Goal: Task Accomplishment & Management: Manage account settings

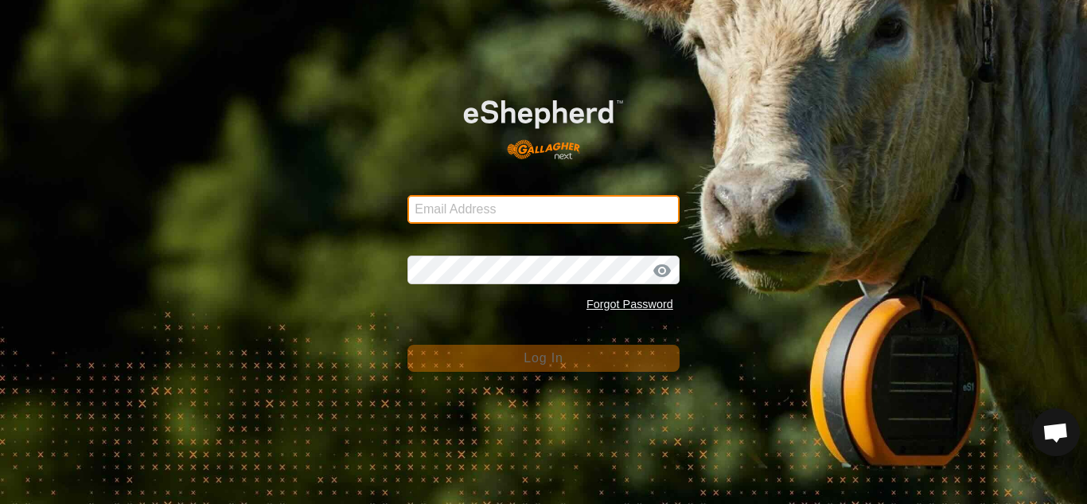
click at [589, 213] on input "Email Address" at bounding box center [544, 209] width 272 height 29
type input "[EMAIL_ADDRESS][DOMAIN_NAME]"
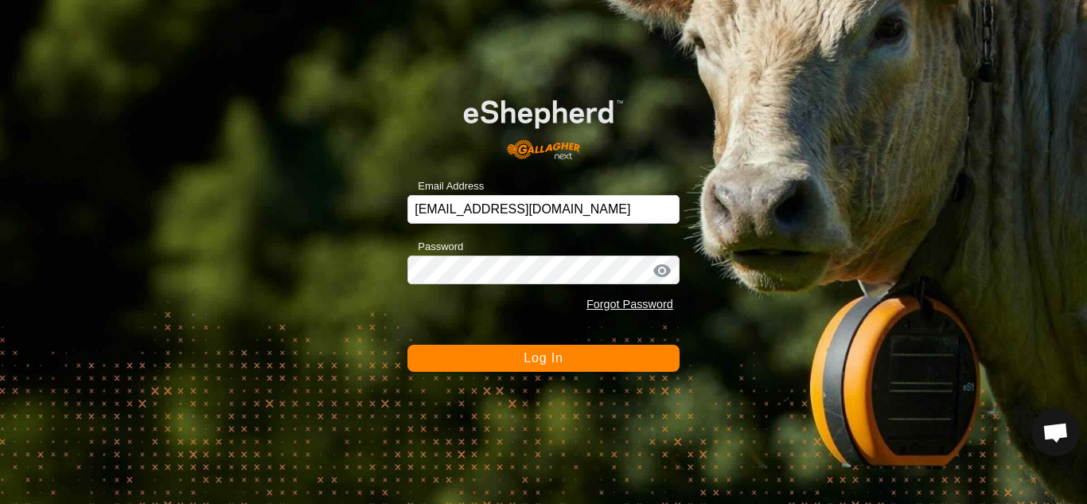
click at [547, 363] on span "Log In" at bounding box center [543, 358] width 39 height 14
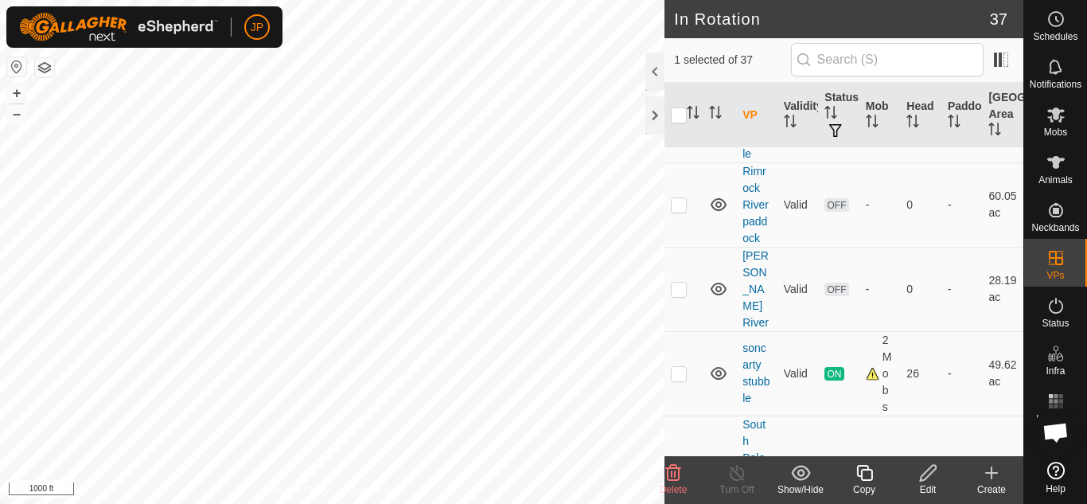
scroll to position [1672, 0]
click at [655, 76] on div at bounding box center [655, 72] width 19 height 38
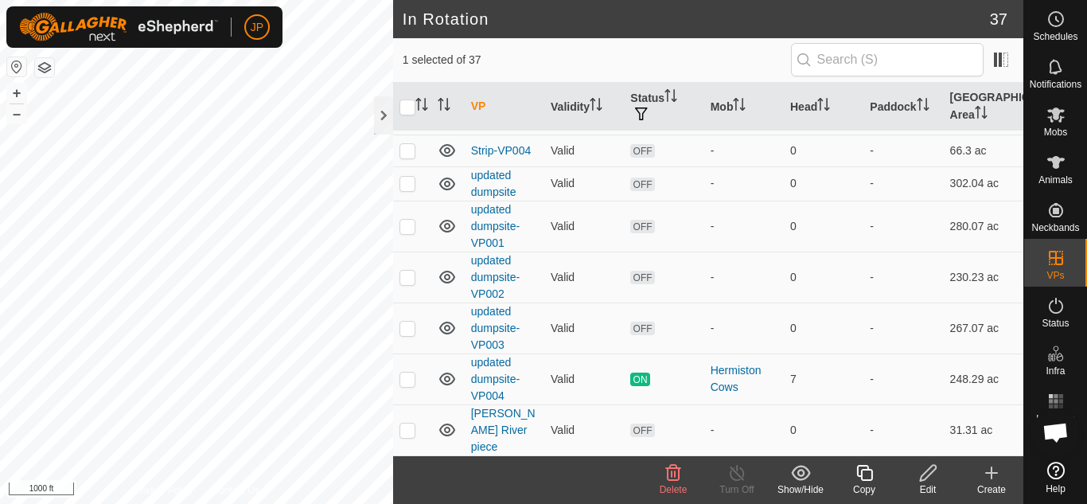
scroll to position [755, 0]
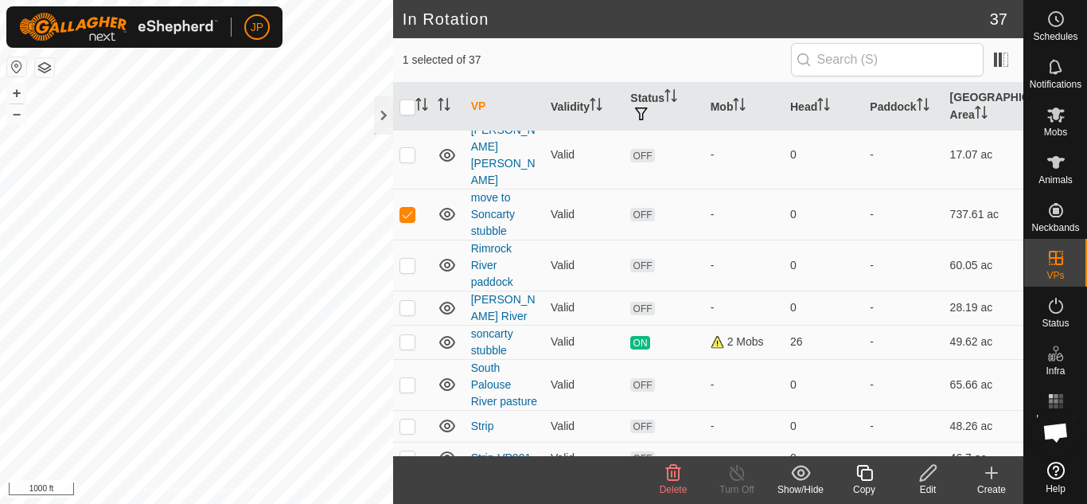
click at [864, 475] on icon at bounding box center [865, 472] width 20 height 19
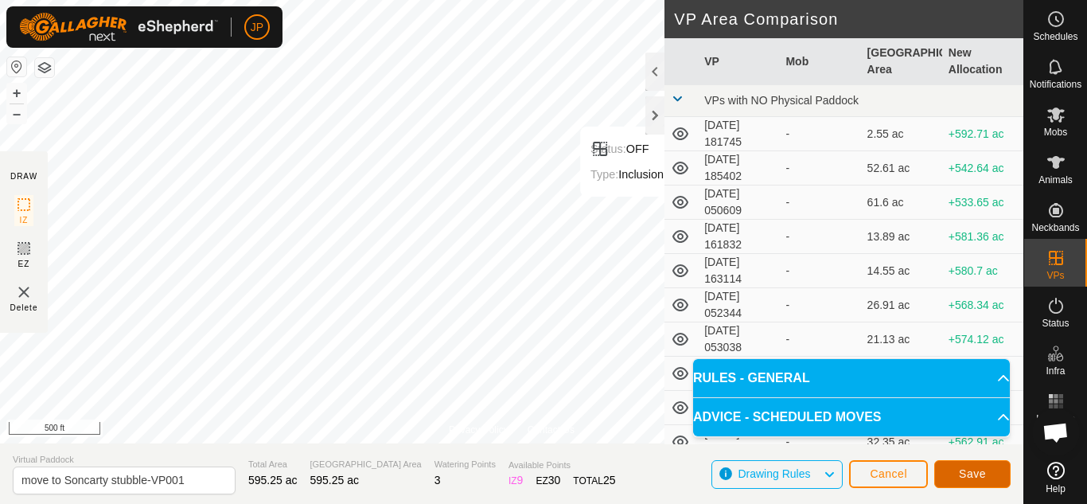
click at [988, 471] on button "Save" at bounding box center [973, 474] width 76 height 28
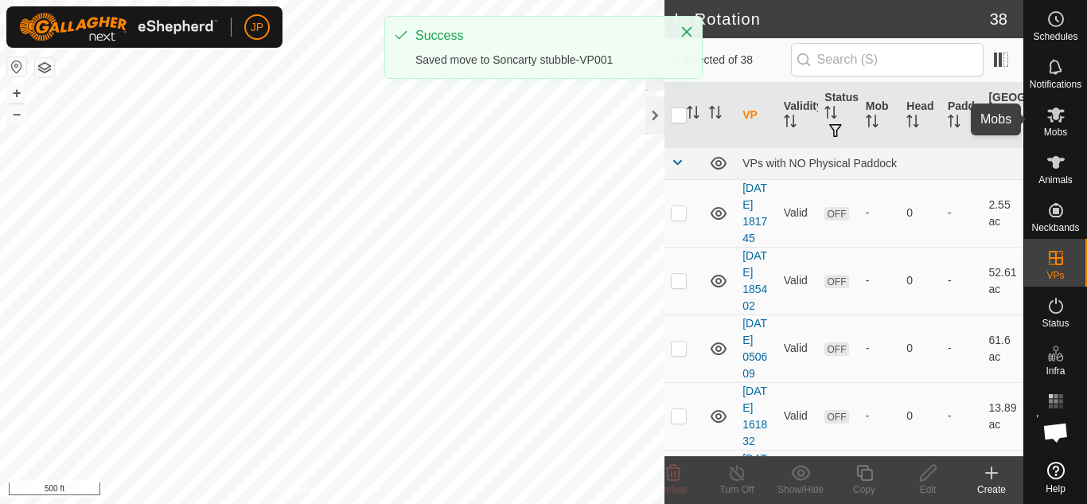
click at [1059, 112] on icon at bounding box center [1057, 114] width 18 height 15
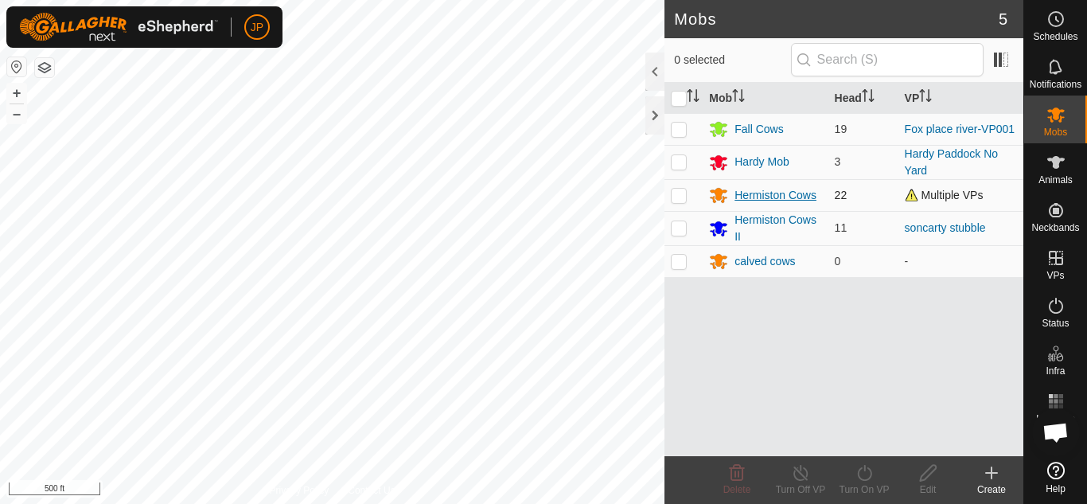
click at [770, 192] on div "Hermiston Cows" at bounding box center [776, 195] width 82 height 17
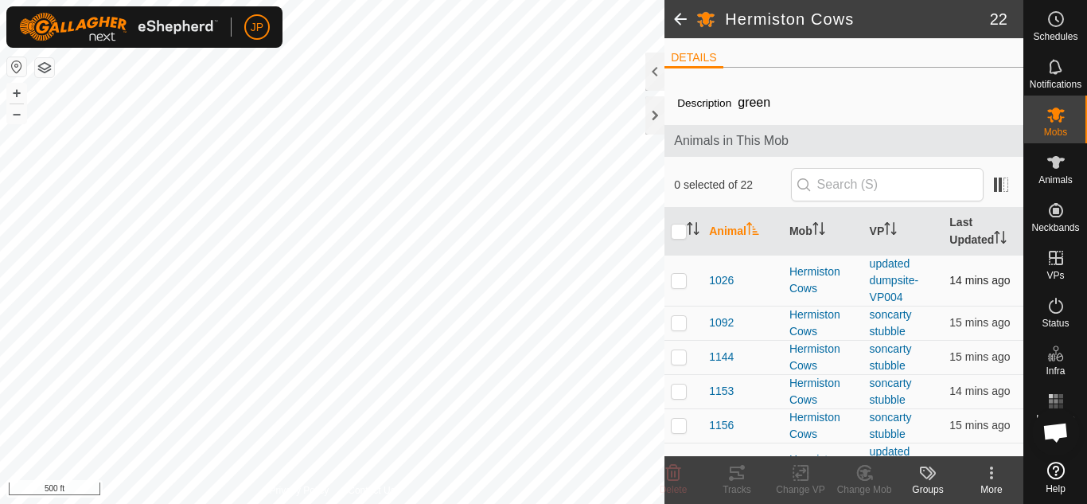
click at [681, 281] on p-checkbox at bounding box center [679, 280] width 16 height 13
checkbox input "true"
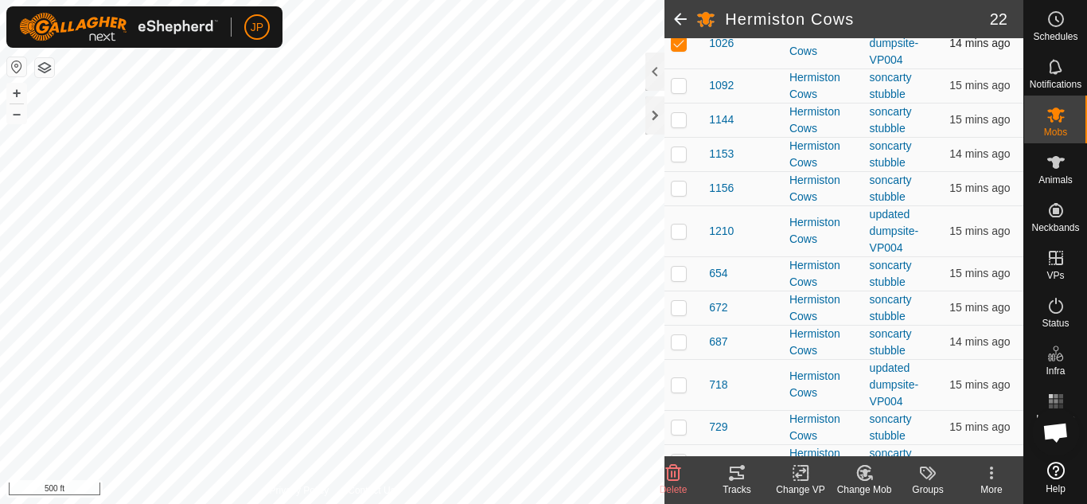
scroll to position [239, 0]
click at [678, 231] on p-checkbox at bounding box center [679, 229] width 16 height 13
checkbox input "true"
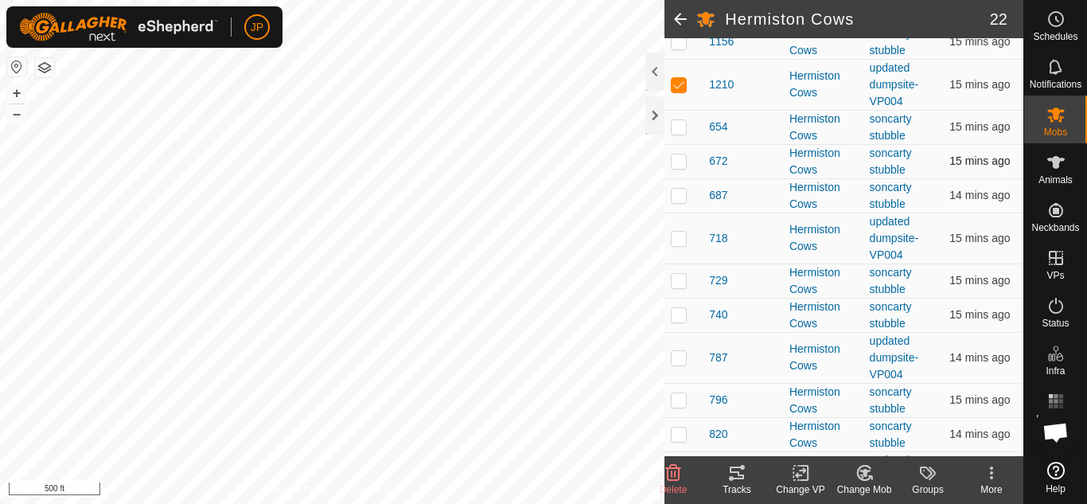
scroll to position [398, 0]
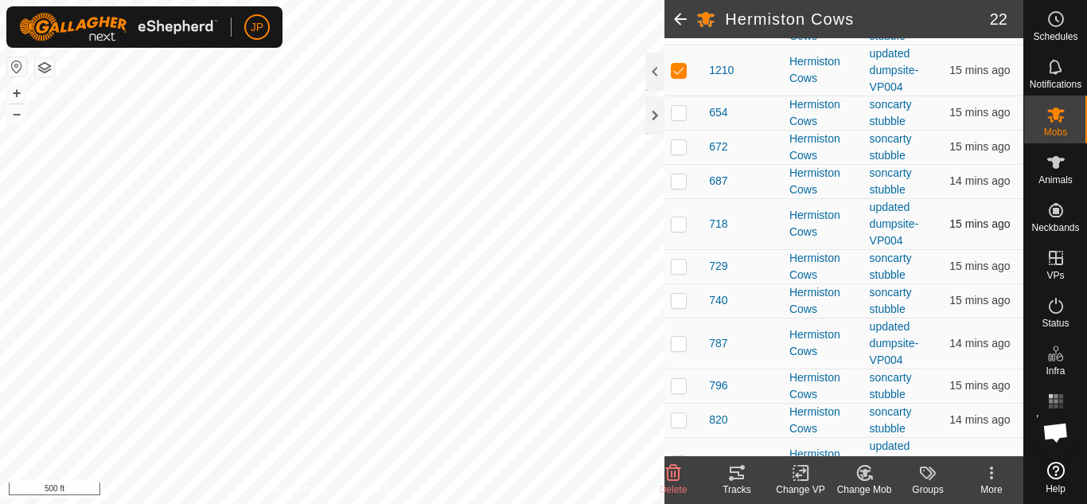
click at [677, 224] on p-checkbox at bounding box center [679, 223] width 16 height 13
checkbox input "true"
click at [677, 342] on p-checkbox at bounding box center [679, 343] width 16 height 13
checkbox input "true"
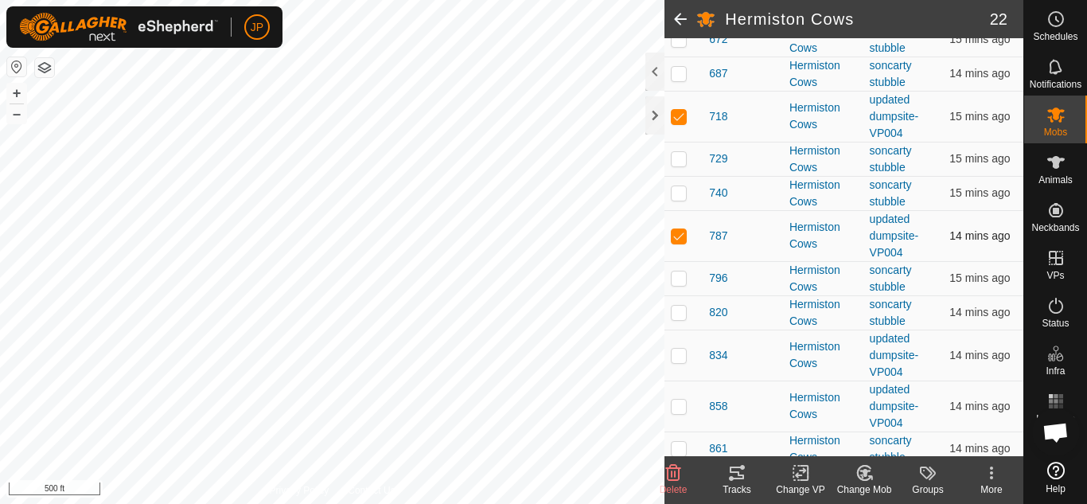
scroll to position [557, 0]
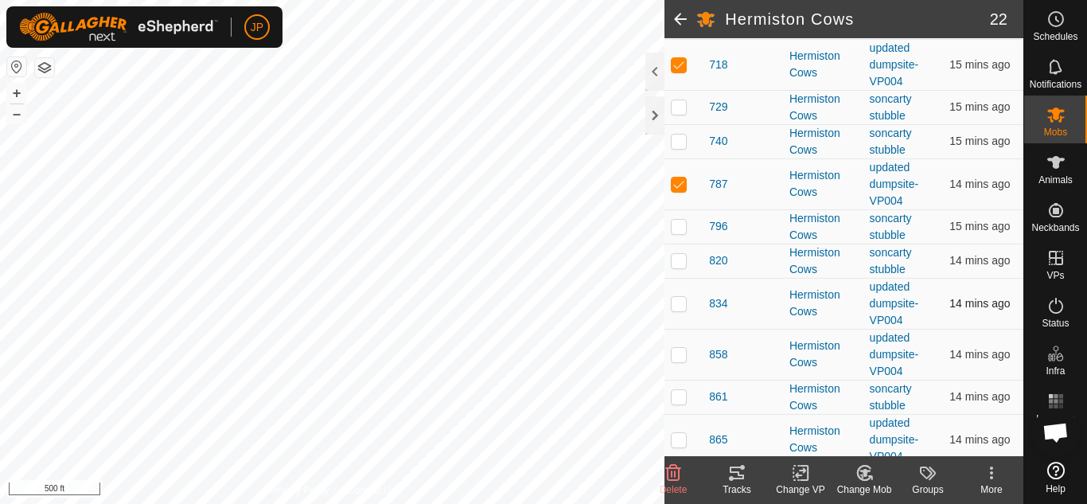
click at [683, 305] on p-checkbox at bounding box center [679, 303] width 16 height 13
checkbox input "true"
click at [683, 353] on p-checkbox at bounding box center [679, 354] width 16 height 13
checkbox input "true"
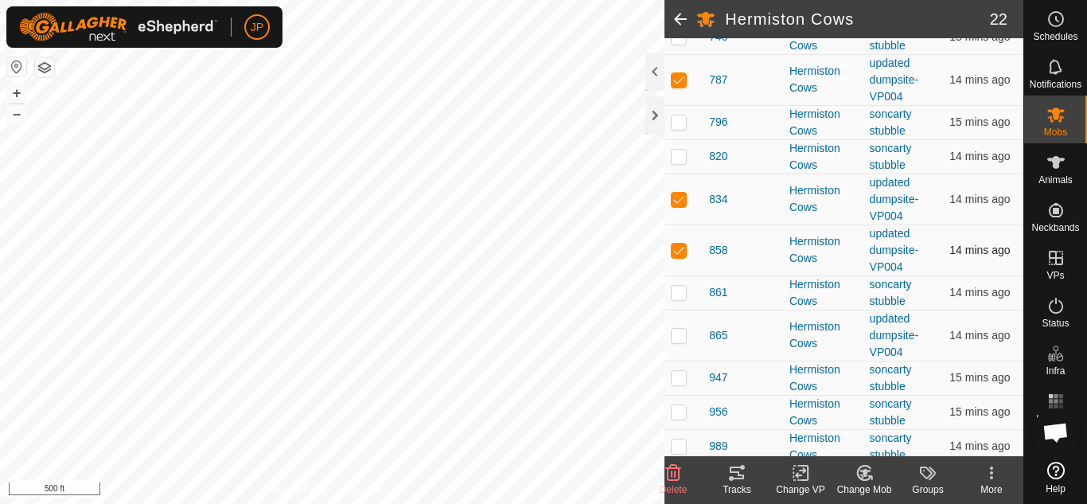
scroll to position [669, 0]
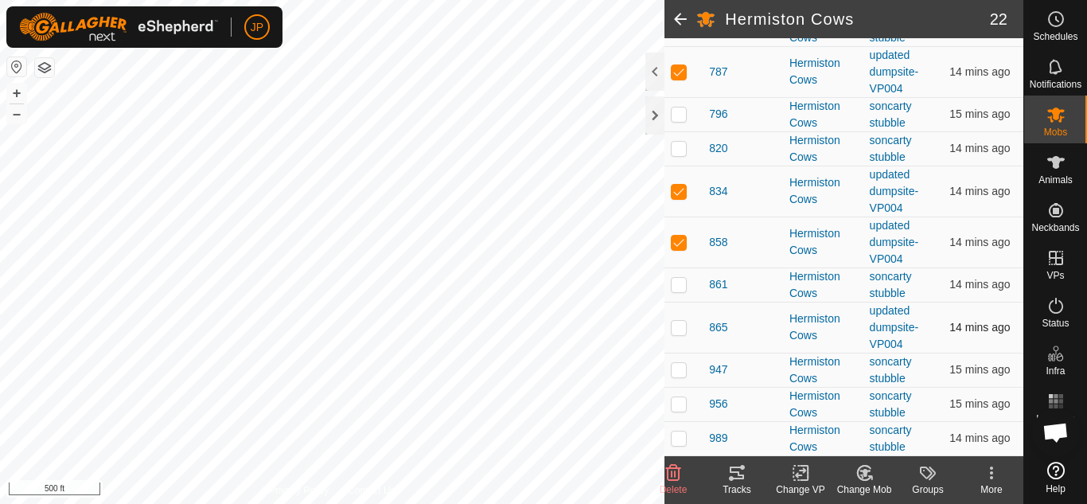
click at [683, 330] on p-checkbox at bounding box center [679, 327] width 16 height 13
checkbox input "true"
click at [801, 474] on icon at bounding box center [800, 473] width 11 height 10
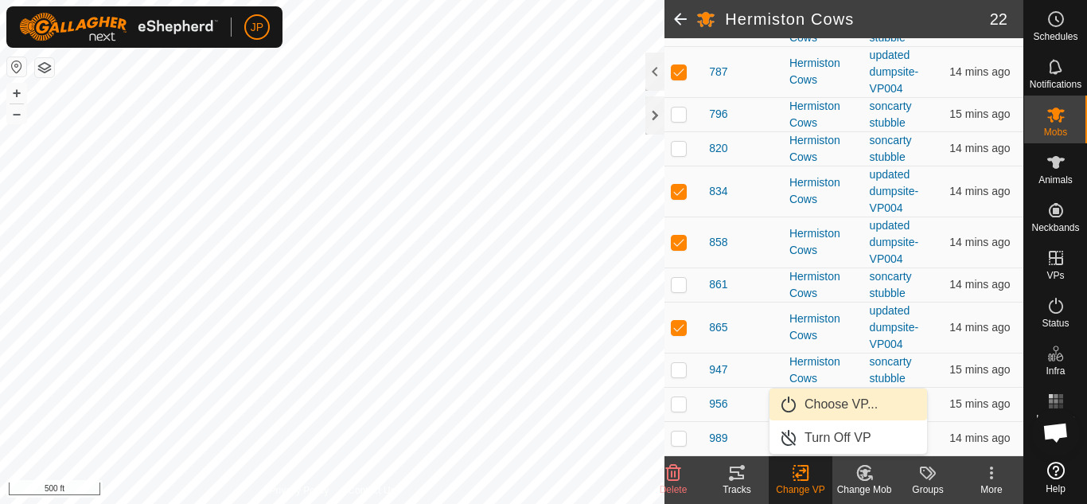
click at [833, 406] on link "Choose VP..." at bounding box center [849, 404] width 158 height 32
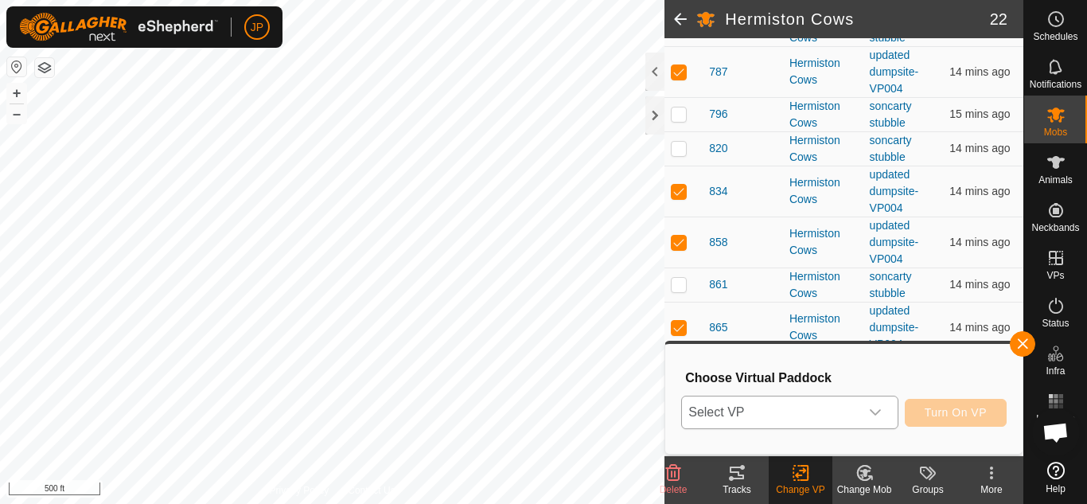
click at [867, 412] on div "dropdown trigger" at bounding box center [876, 412] width 32 height 32
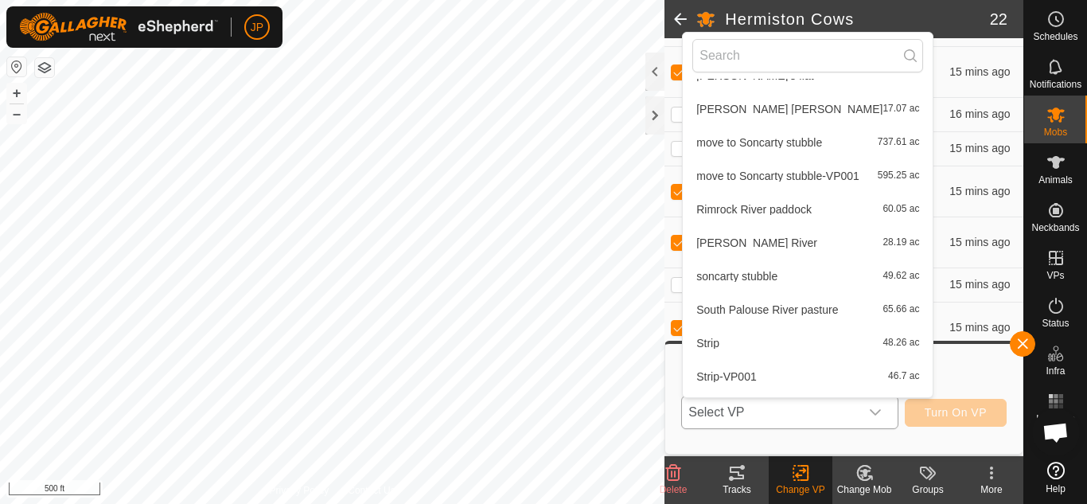
scroll to position [669, 0]
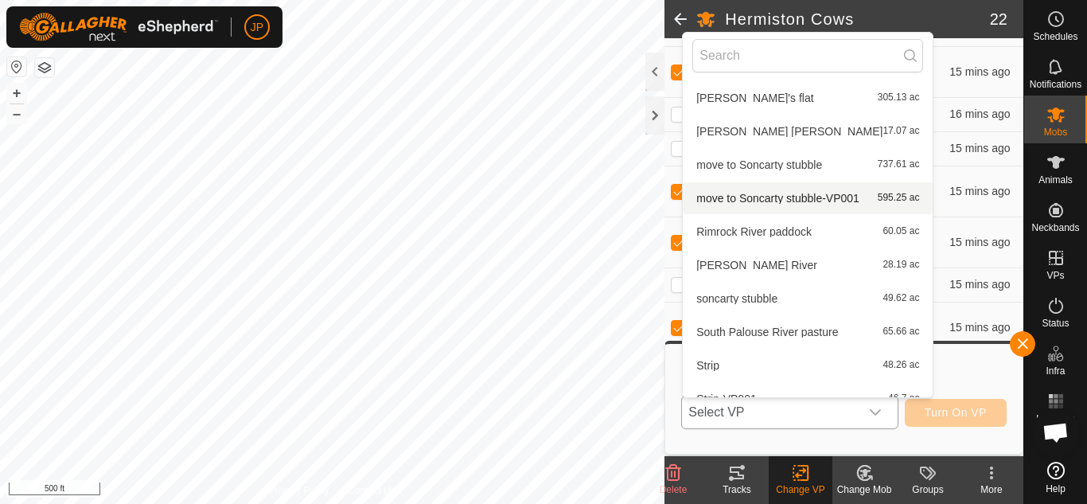
click at [754, 199] on li "move to Soncarty stubble-VP001 595.25 ac" at bounding box center [808, 198] width 250 height 32
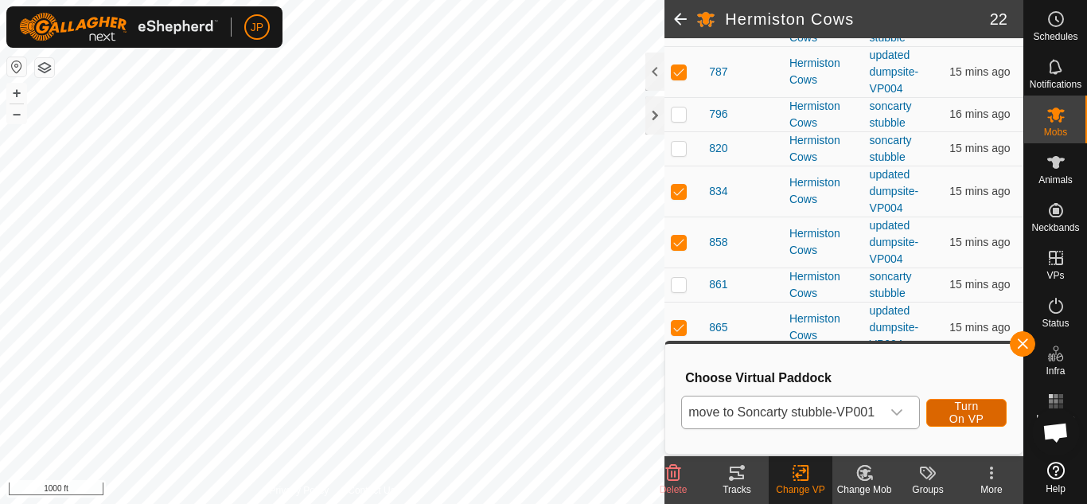
click at [974, 411] on span "Turn On VP" at bounding box center [967, 412] width 41 height 25
